Goal: Task Accomplishment & Management: Use online tool/utility

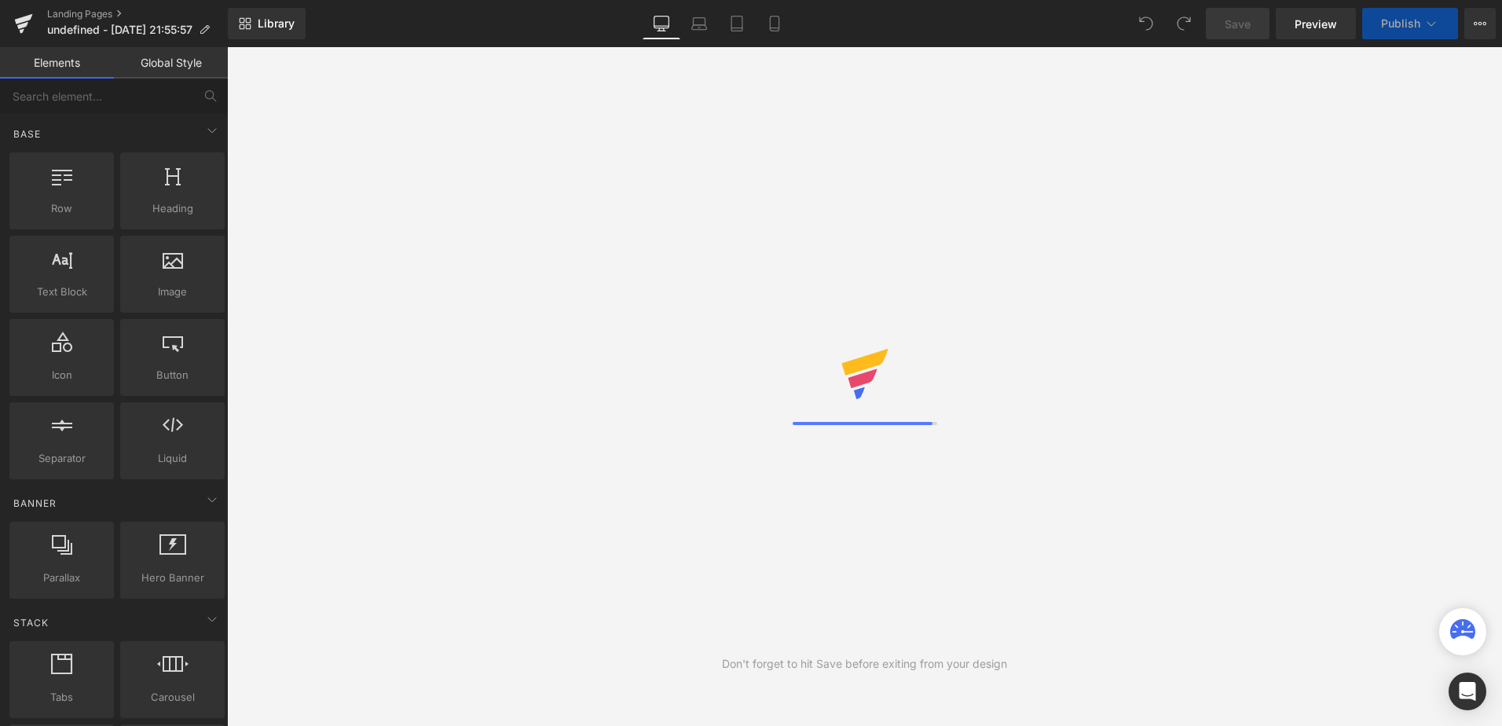
click at [951, 36] on div "Library Desktop Desktop Laptop Tablet Mobile Save Preview Publish Scheduled Vie…" at bounding box center [865, 23] width 1274 height 31
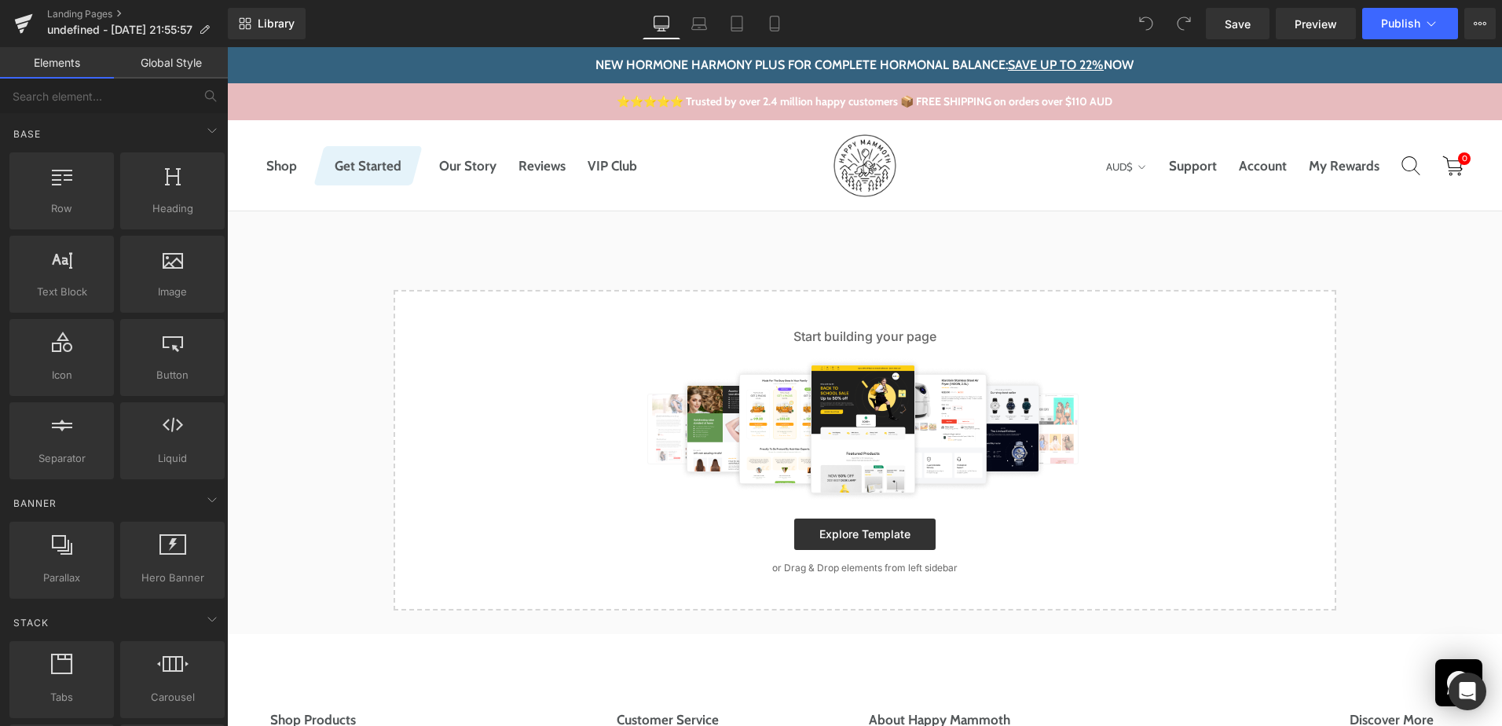
click at [647, 266] on div "NEW Hormone Harmony PLUS for complete hormonal balance: Save up to 22% NOW New …" at bounding box center [864, 655] width 1275 height 1217
click at [793, 262] on div "NEW Hormone Harmony PLUS for complete hormonal balance: Save up to 22% NOW New …" at bounding box center [864, 655] width 1275 height 1217
click at [483, 264] on div "Select your layout" at bounding box center [864, 410] width 1275 height 399
click at [18, 27] on icon at bounding box center [22, 25] width 11 height 7
